Goal: Transaction & Acquisition: Subscribe to service/newsletter

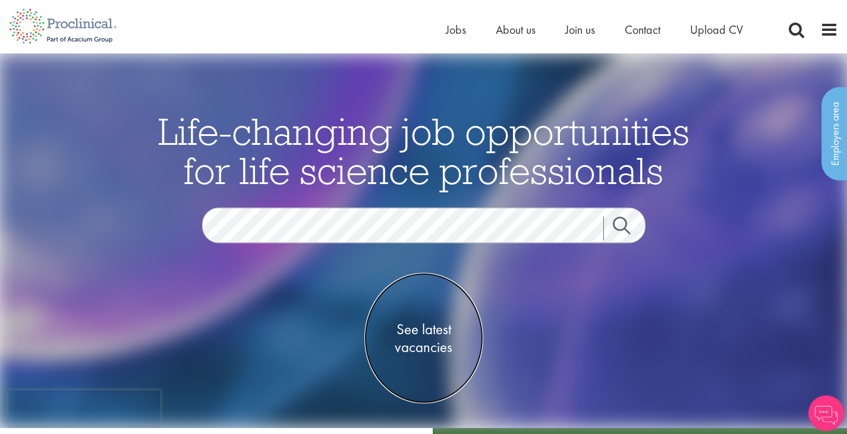
click at [423, 329] on span "See latest vacancies" at bounding box center [423, 339] width 119 height 36
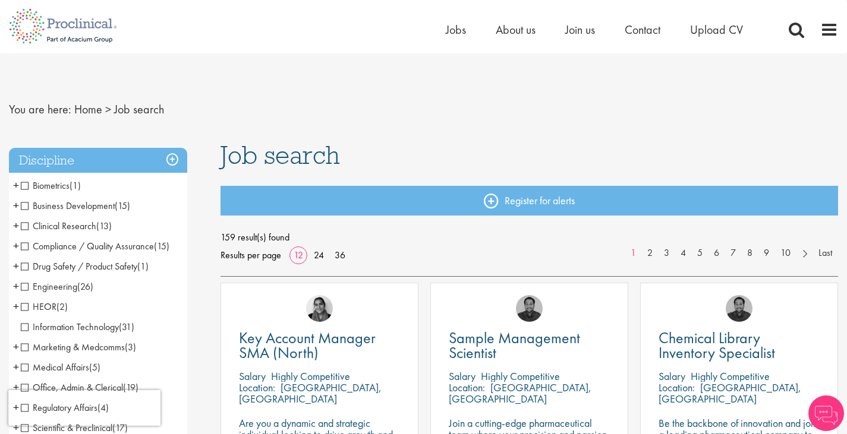
click at [24, 227] on span "Clinical Research" at bounding box center [58, 226] width 75 height 12
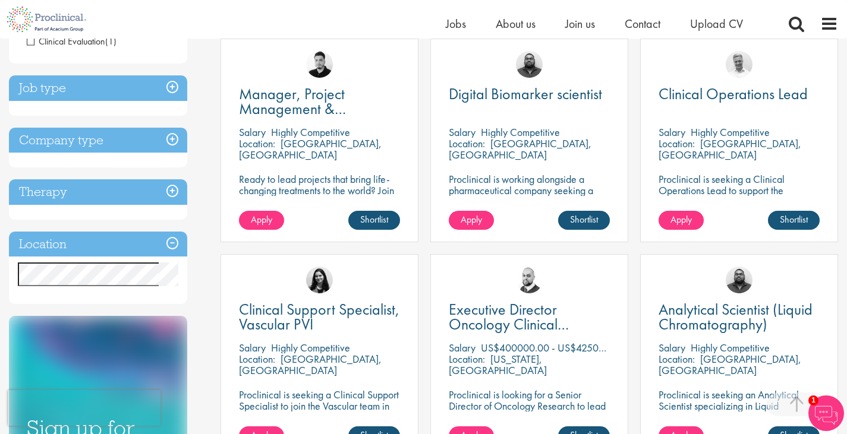
scroll to position [200, 0]
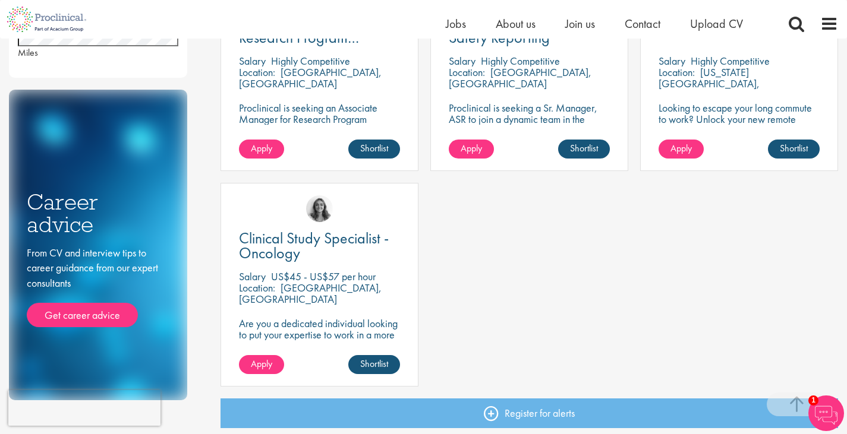
scroll to position [518, 0]
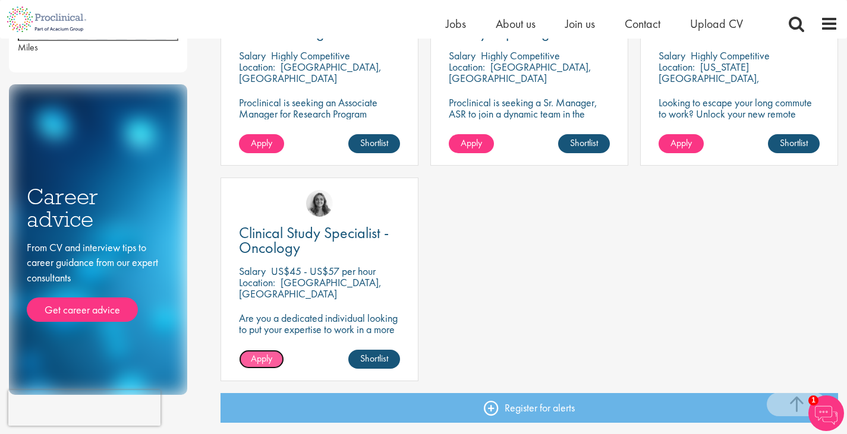
click at [250, 363] on link "Apply" at bounding box center [261, 359] width 45 height 19
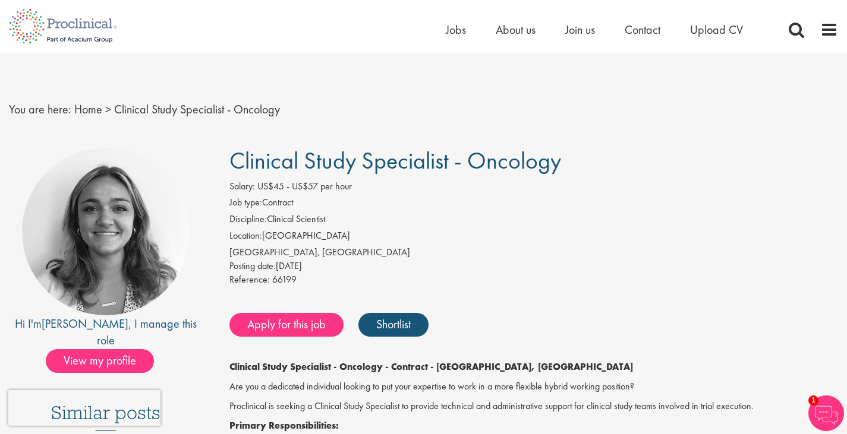
scroll to position [2, 0]
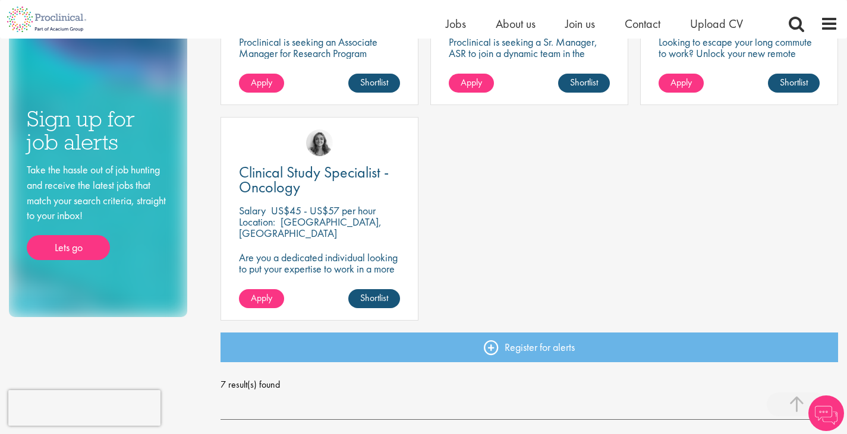
scroll to position [583, 0]
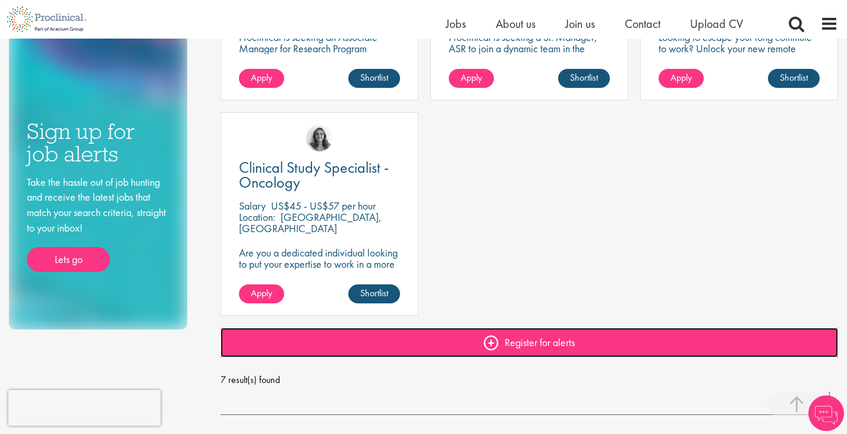
click at [513, 339] on link "Register for alerts" at bounding box center [528, 343] width 617 height 30
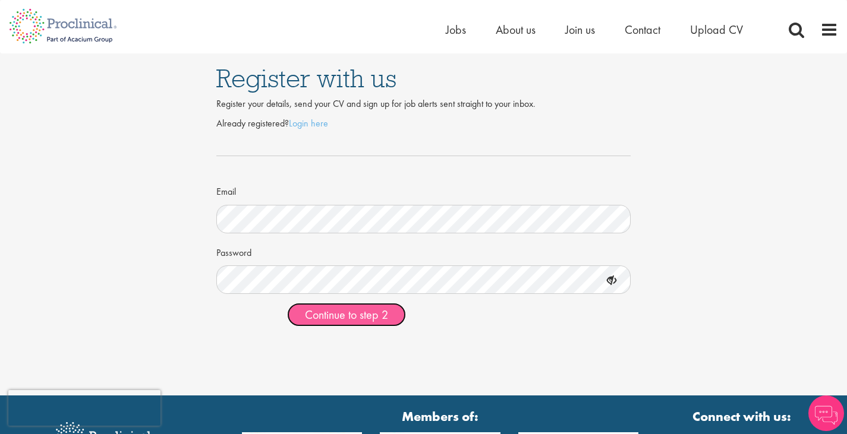
click at [348, 326] on button "Continue to step 2" at bounding box center [346, 315] width 119 height 24
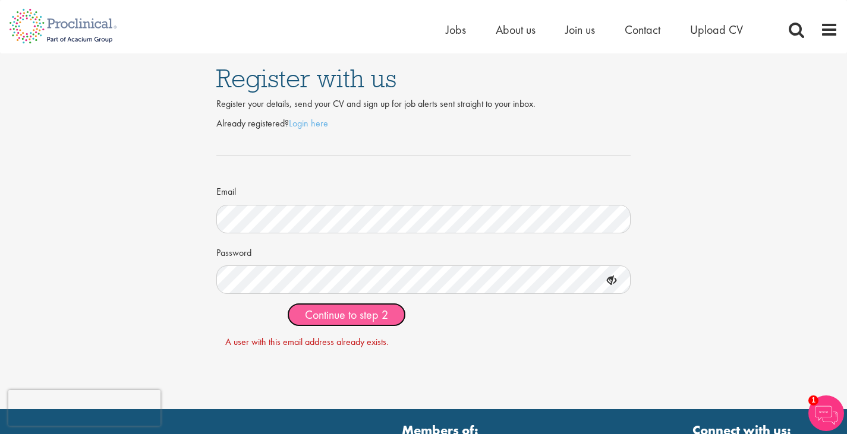
click at [351, 314] on span "Continue to step 2" at bounding box center [346, 314] width 83 height 15
